Goal: Task Accomplishment & Management: Use online tool/utility

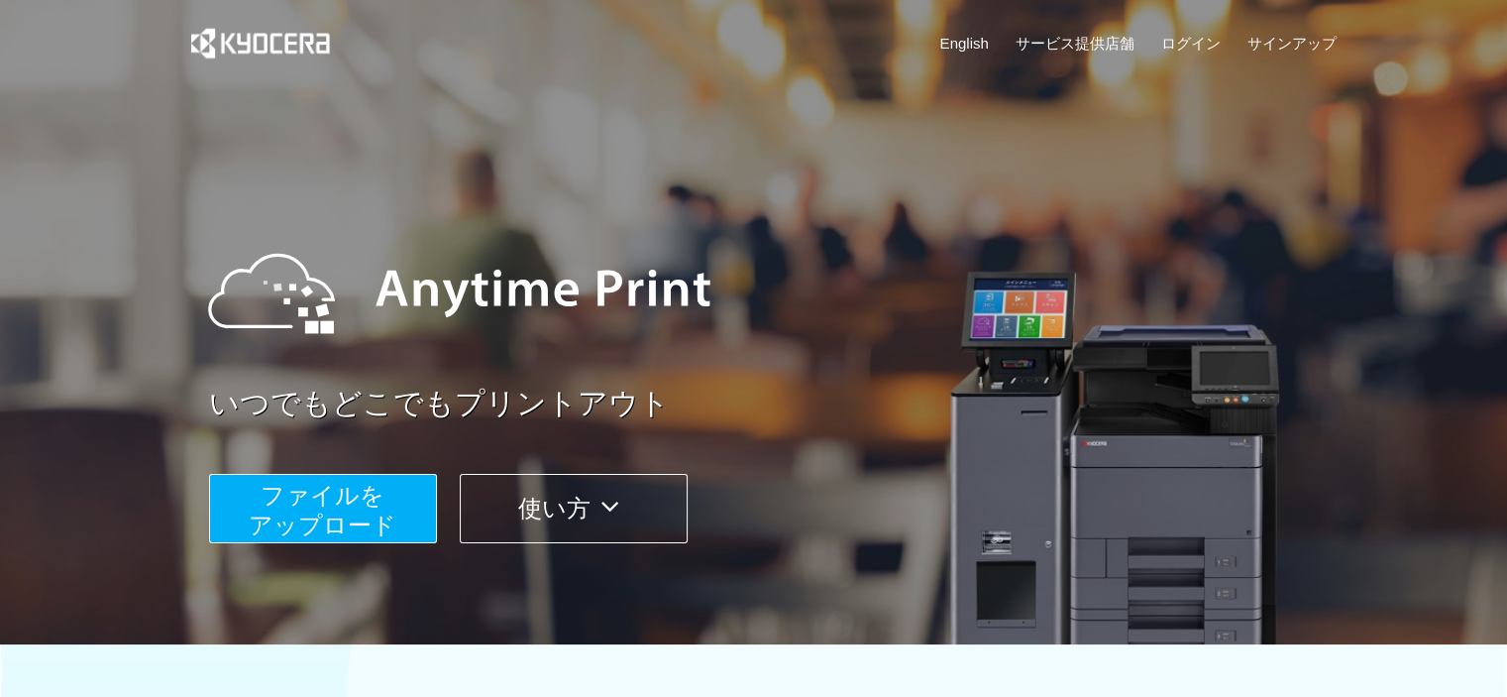
click at [354, 522] on span "ファイルを ​​アップロード" at bounding box center [323, 510] width 148 height 56
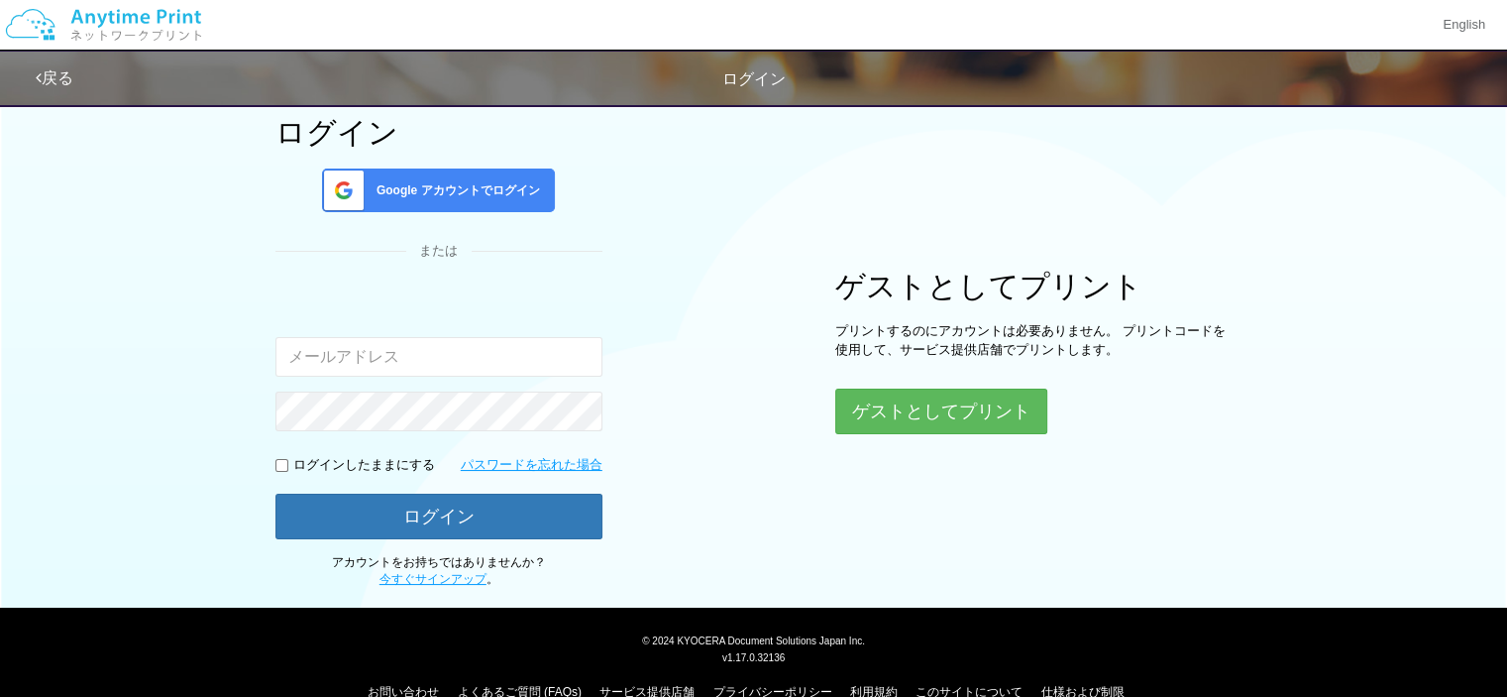
scroll to position [161, 0]
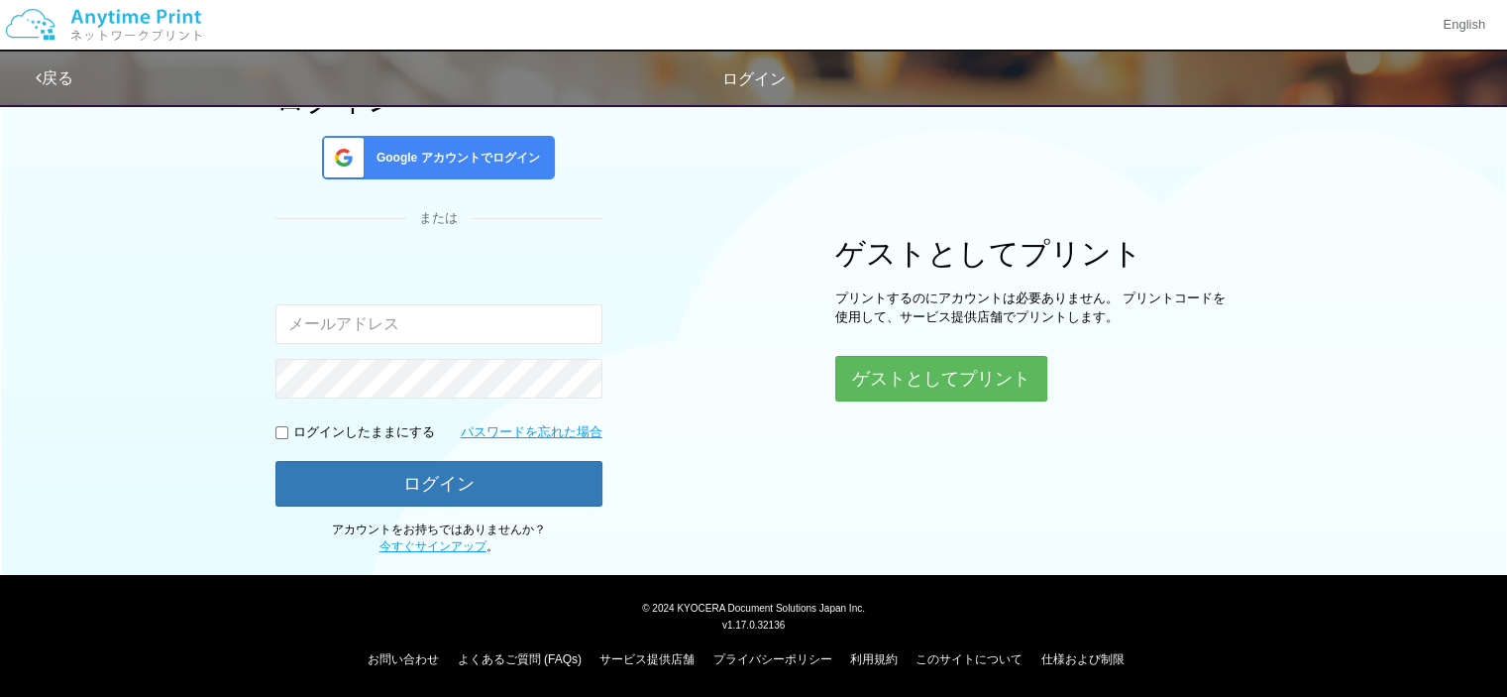
click at [514, 326] on input "email" at bounding box center [439, 324] width 327 height 40
type input "d"
type input "s"
click at [504, 169] on div "Google アカウントでログイン" at bounding box center [438, 158] width 233 height 44
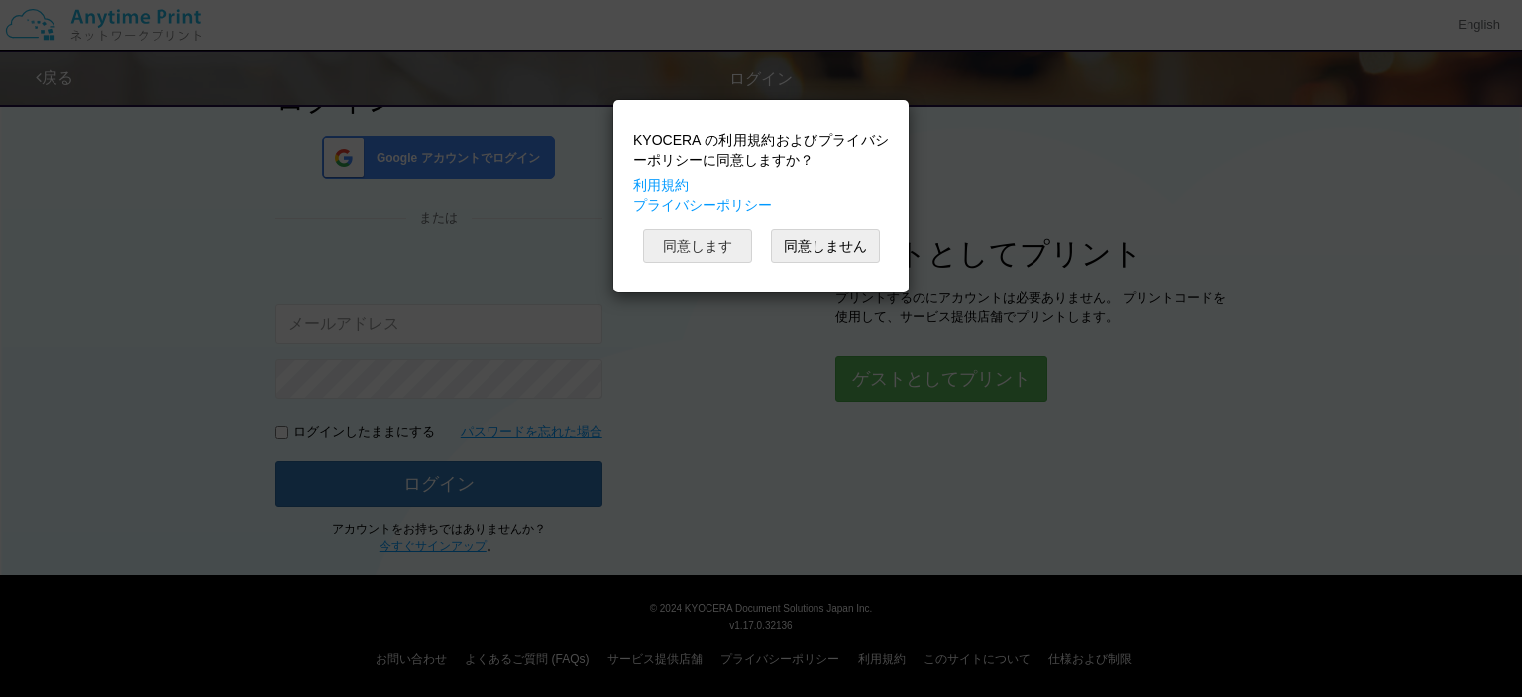
click at [727, 245] on button "同意します" at bounding box center [697, 246] width 109 height 34
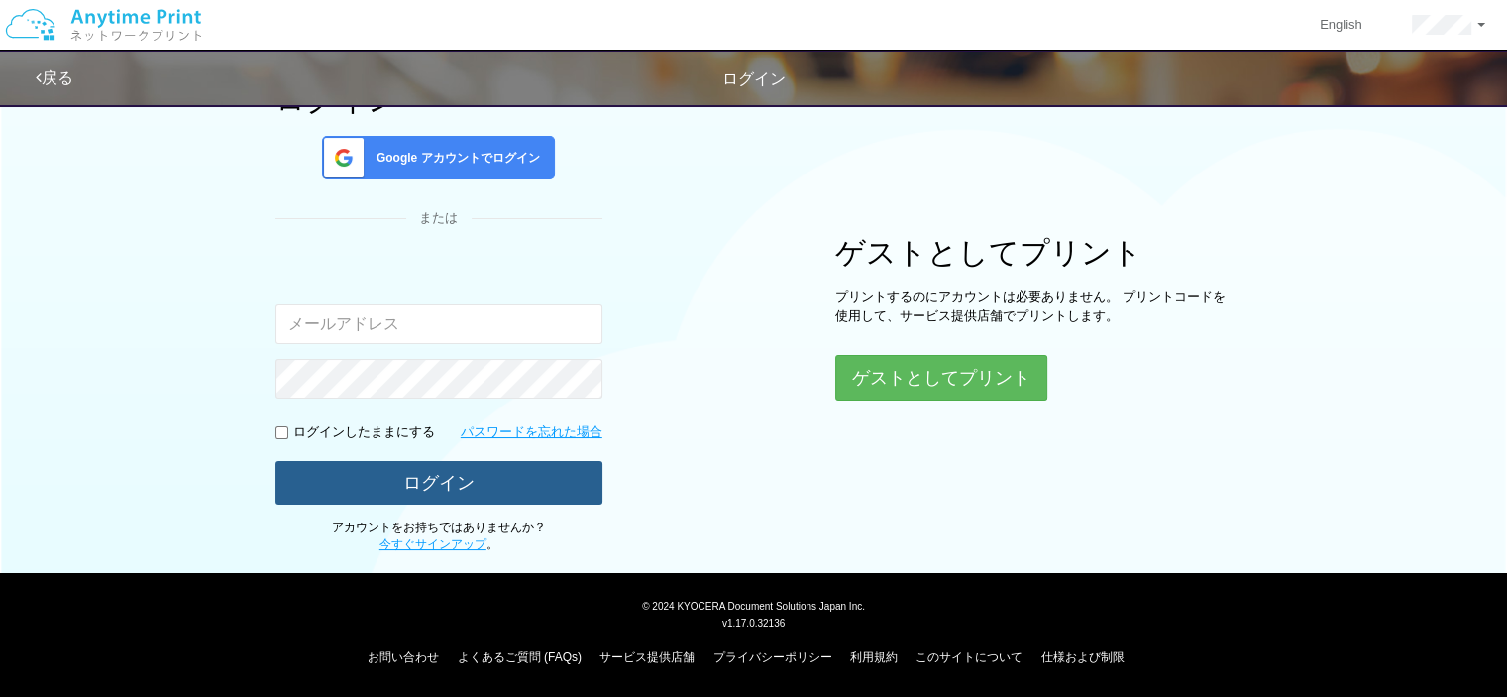
scroll to position [159, 0]
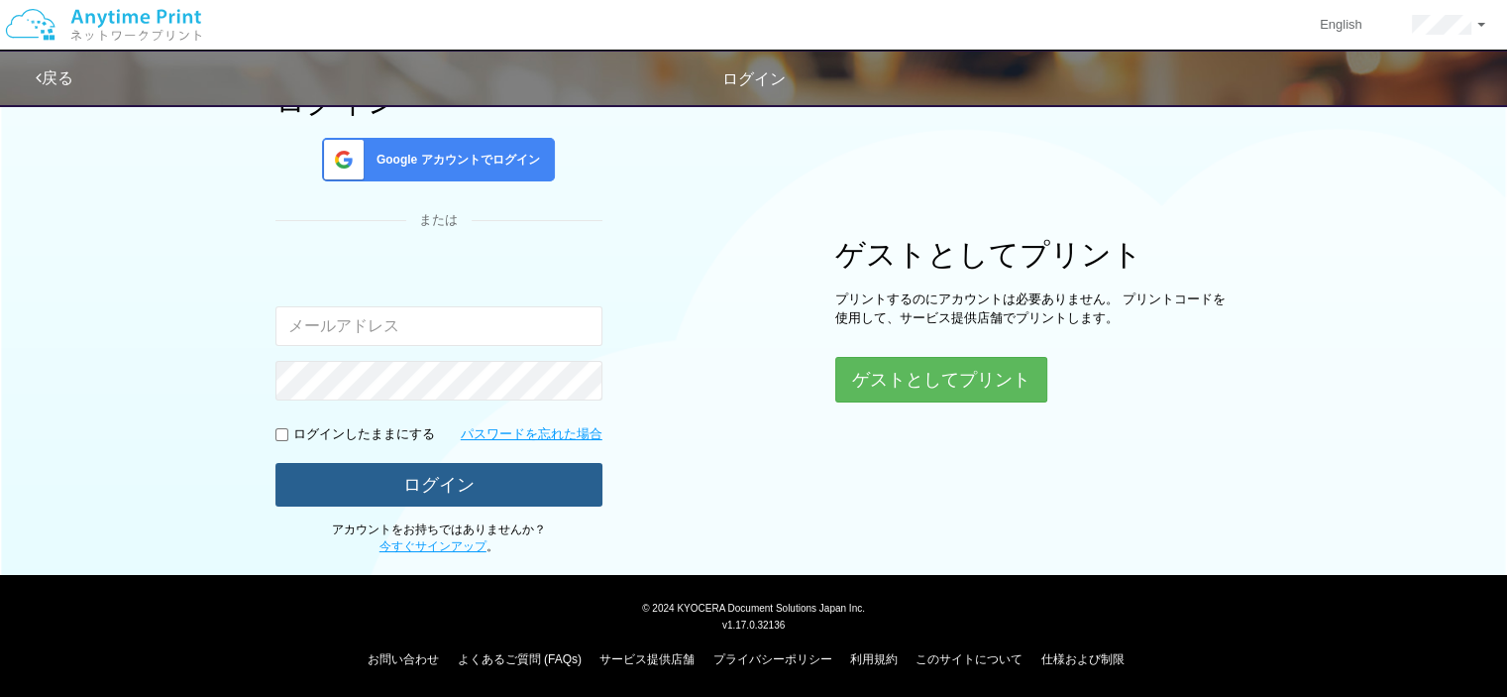
click at [384, 467] on button "ログイン" at bounding box center [439, 485] width 327 height 44
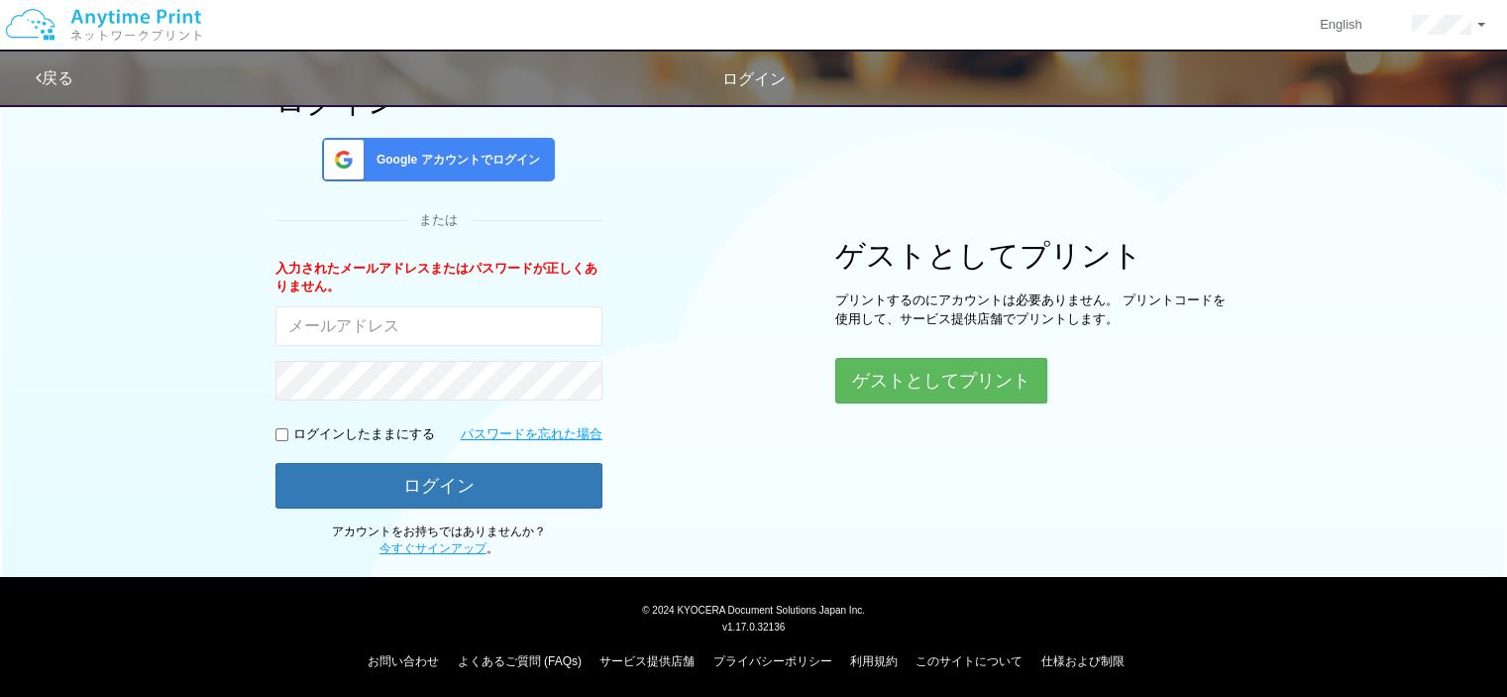
click at [460, 162] on span "Google アカウントでログイン" at bounding box center [454, 160] width 171 height 17
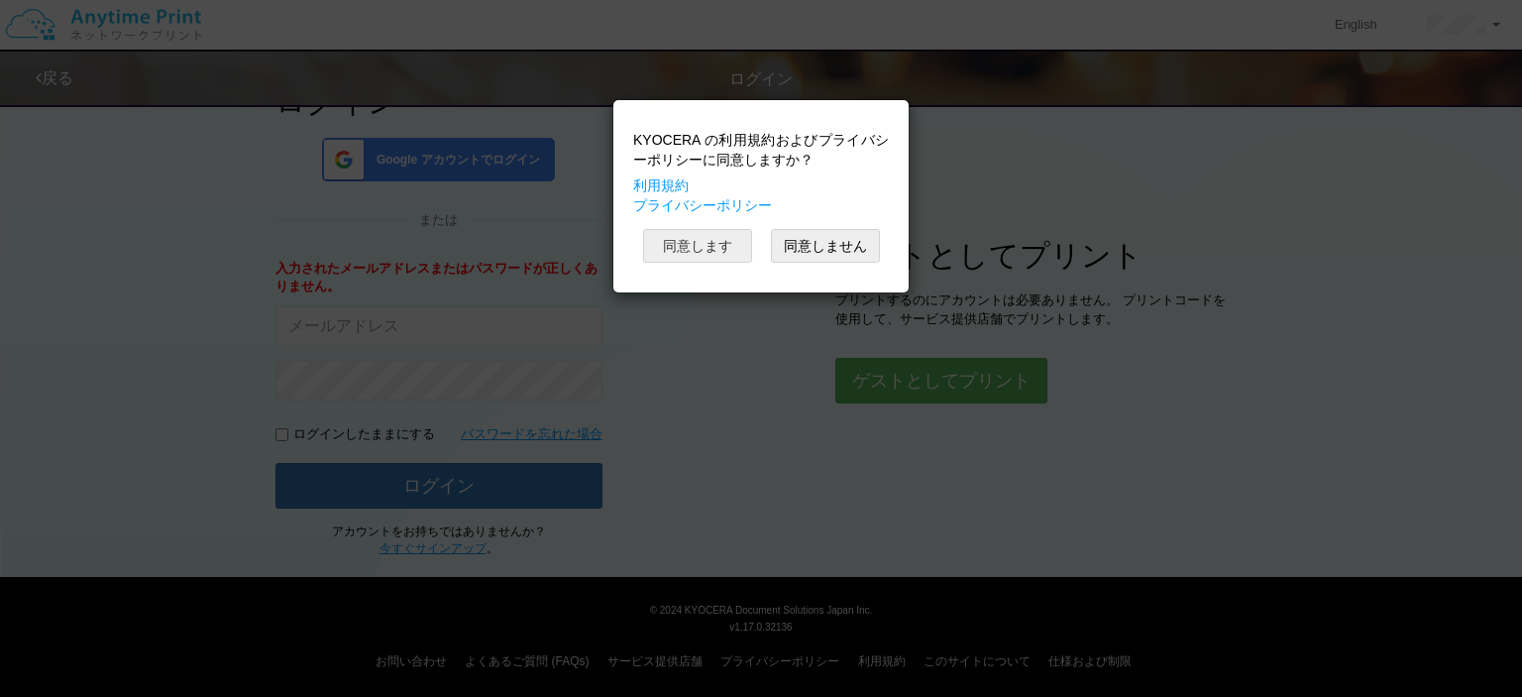
click at [695, 251] on button "同意します" at bounding box center [697, 246] width 109 height 34
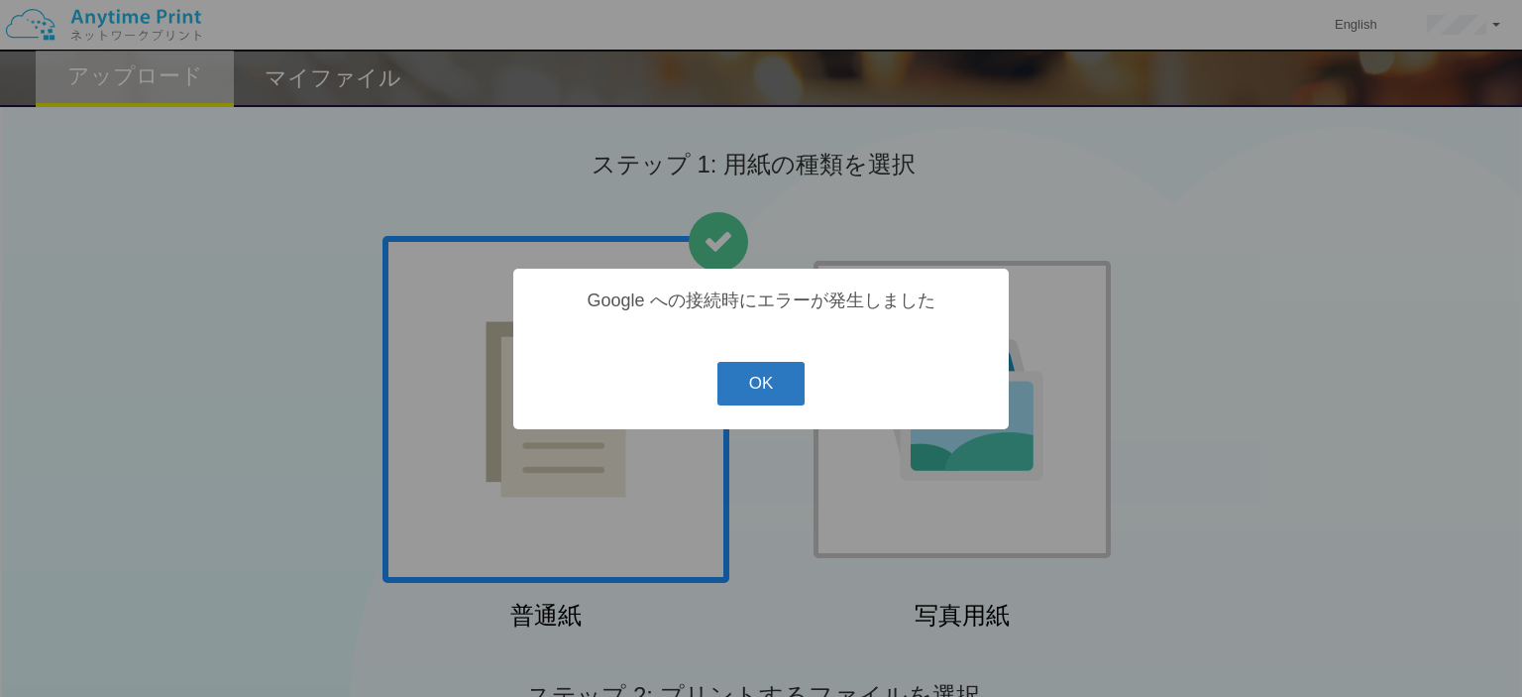
click at [749, 391] on button "OK" at bounding box center [762, 384] width 88 height 44
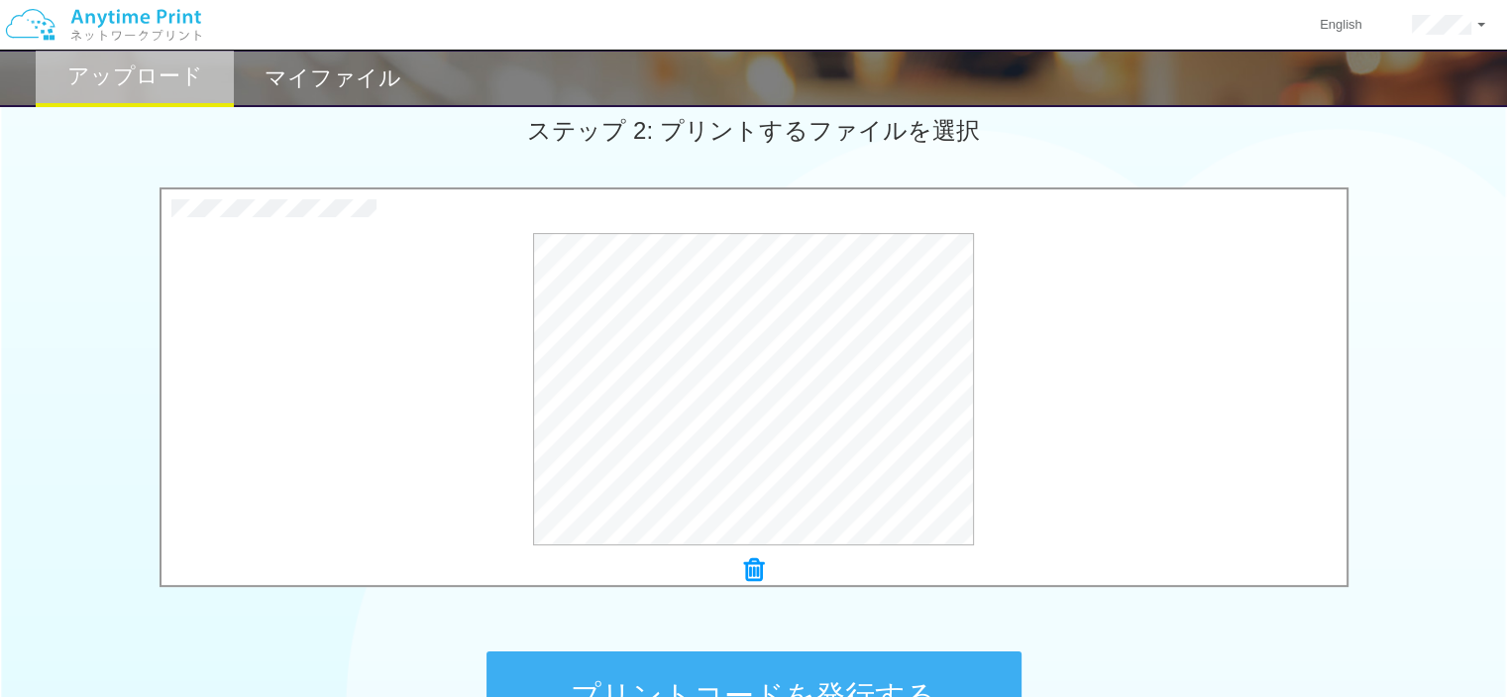
scroll to position [600, 0]
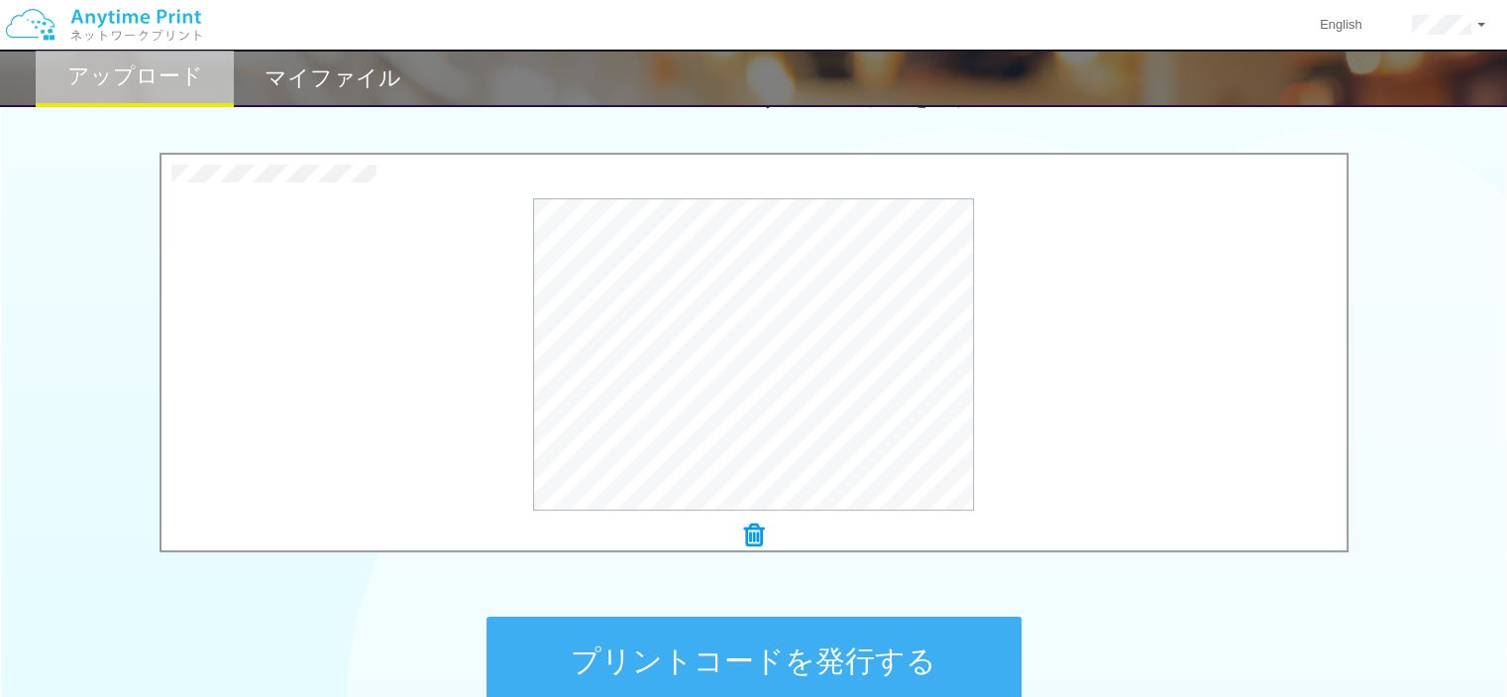
click at [903, 650] on button "プリントコードを発行する" at bounding box center [754, 660] width 535 height 89
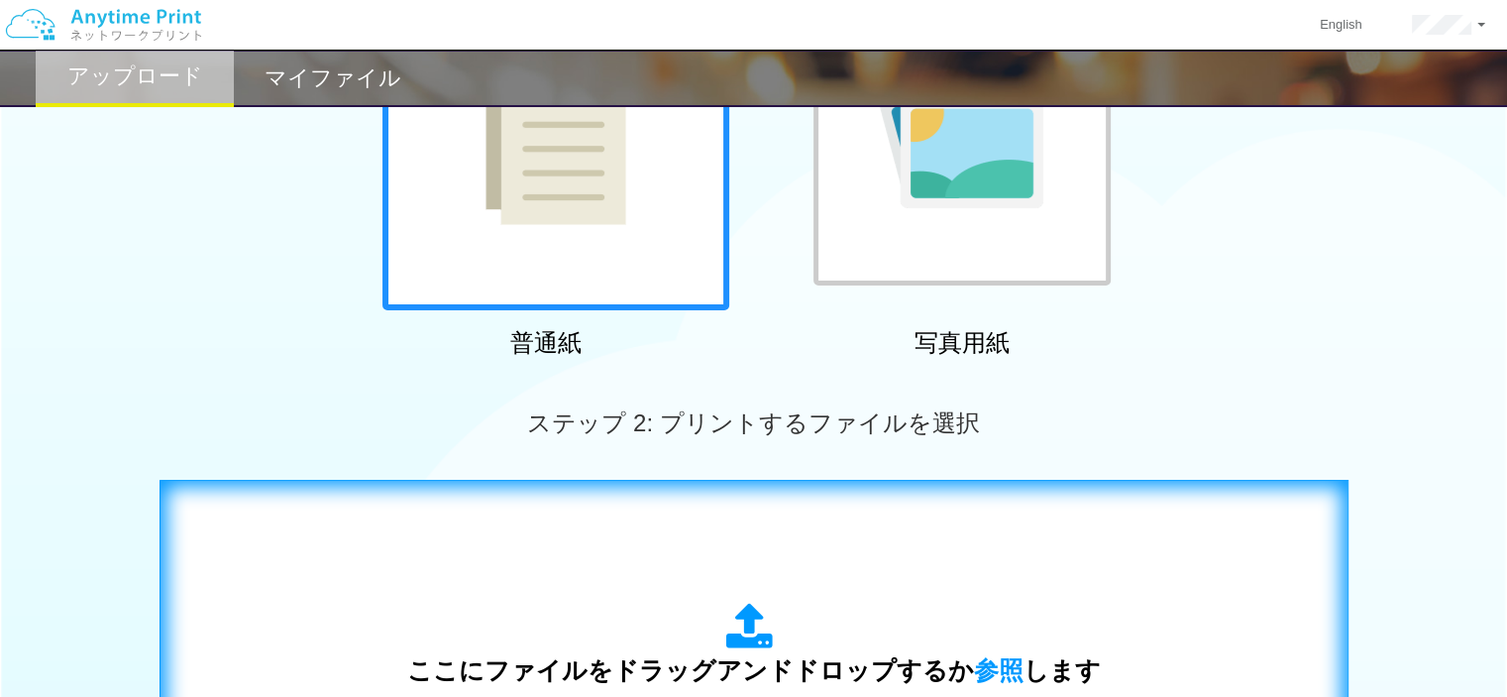
scroll to position [0, 0]
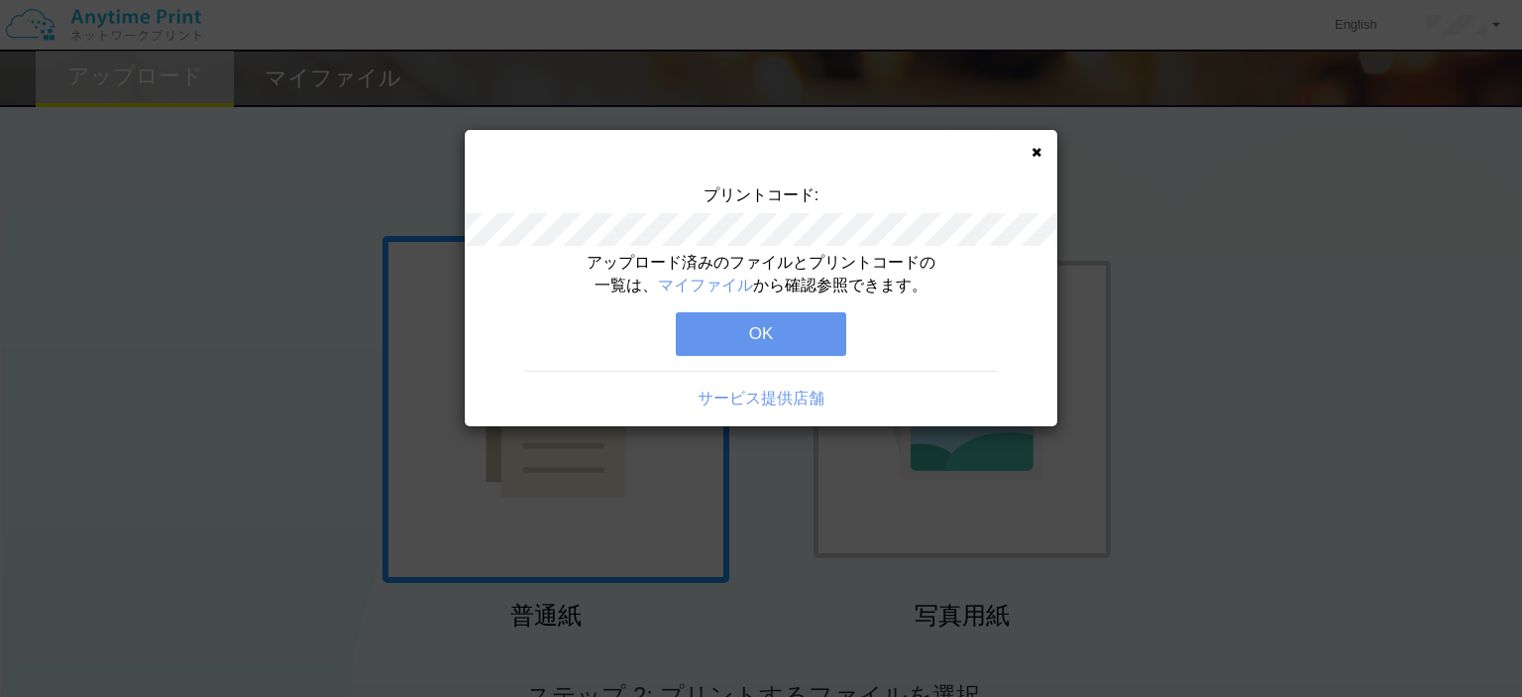
click at [816, 328] on button "OK" at bounding box center [761, 334] width 170 height 44
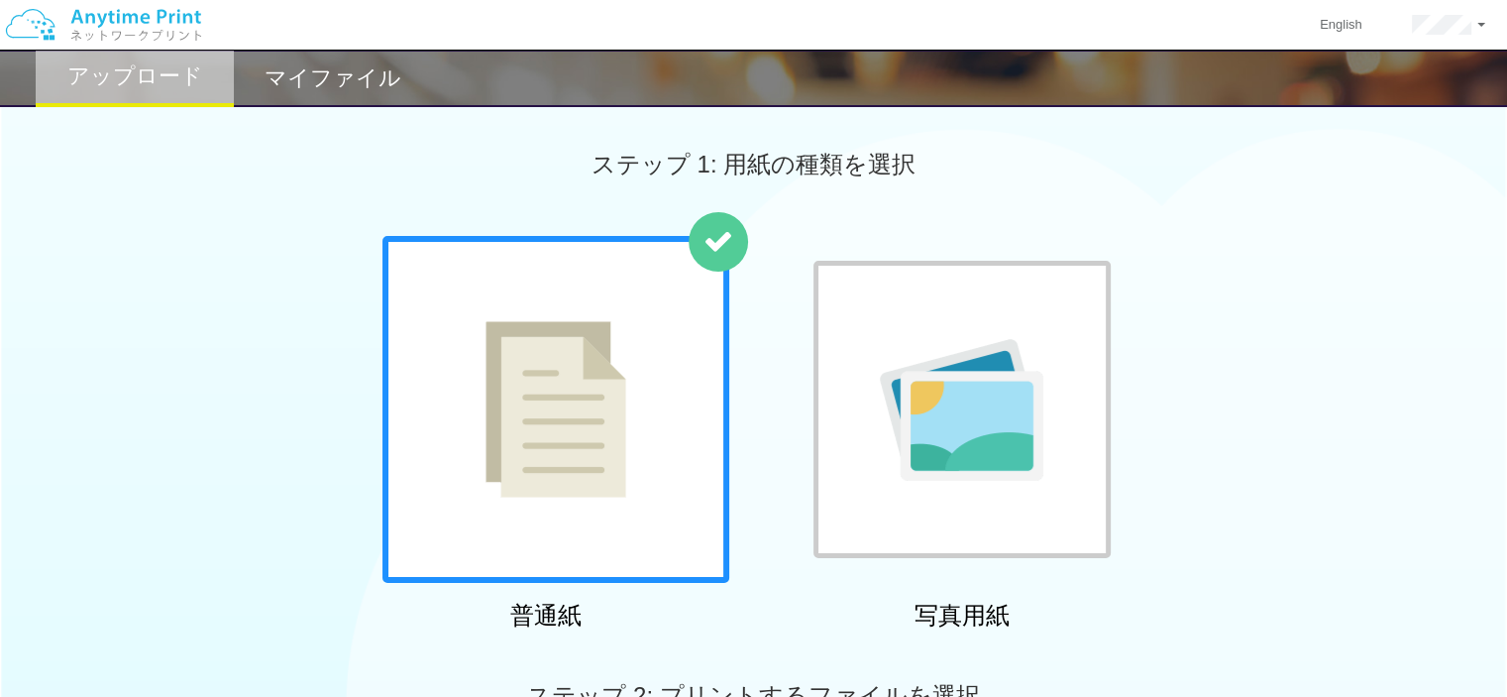
click at [313, 73] on h2 "マイファイル" at bounding box center [333, 78] width 137 height 24
